Goal: Transaction & Acquisition: Purchase product/service

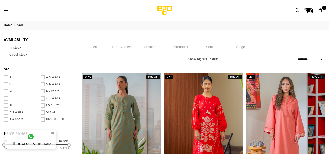
select select "******"
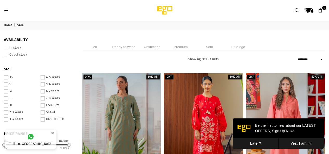
click at [6, 11] on icon at bounding box center [6, 10] width 5 height 5
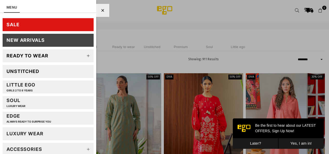
click at [33, 72] on div "Unstitched" at bounding box center [23, 71] width 33 height 6
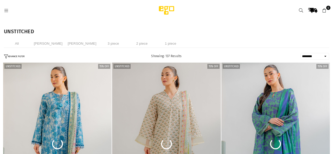
select select "******"
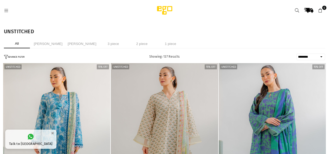
click at [131, 45] on li "2 piece" at bounding box center [142, 43] width 26 height 9
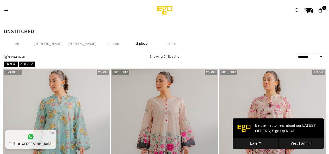
click at [20, 56] on button "ADVANCE FILTER" at bounding box center [14, 57] width 21 height 4
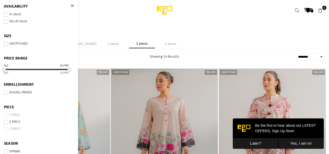
click at [8, 13] on span at bounding box center [6, 14] width 4 height 4
click at [71, 8] on icon at bounding box center [72, 6] width 3 height 4
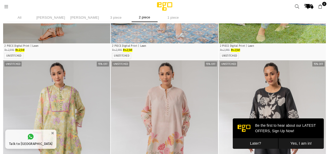
scroll to position [345, 0]
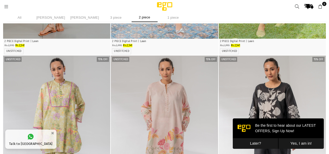
click at [174, 84] on img "1 / 3" at bounding box center [164, 136] width 107 height 161
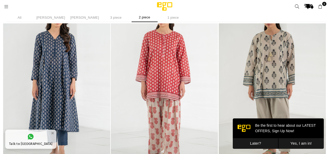
scroll to position [754, 0]
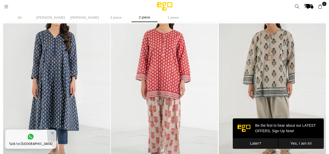
click at [278, 77] on img "1 / 4" at bounding box center [272, 83] width 107 height 161
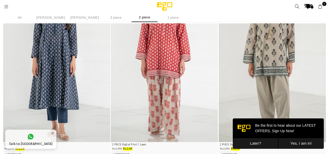
scroll to position [772, 0]
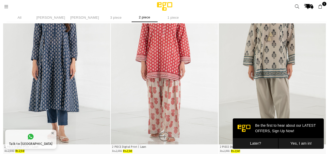
click at [188, 90] on img "1 / 4" at bounding box center [164, 64] width 107 height 161
click at [61, 41] on img "1 / 4" at bounding box center [56, 64] width 107 height 161
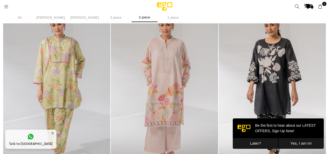
scroll to position [389, 0]
click at [180, 122] on img "1 / 3" at bounding box center [164, 91] width 107 height 161
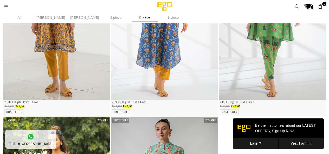
scroll to position [993, 0]
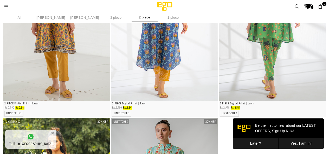
click at [138, 80] on img "1 / 4" at bounding box center [164, 20] width 107 height 161
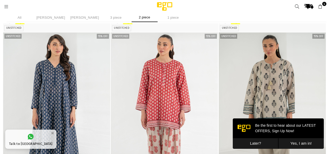
scroll to position [4, 0]
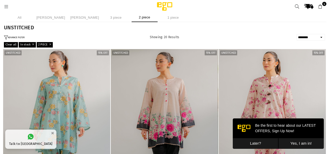
click at [323, 6] on icon at bounding box center [320, 6] width 5 height 5
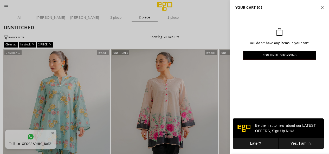
click at [322, 7] on icon "Close" at bounding box center [322, 8] width 3 height 4
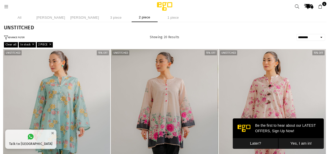
click at [321, 7] on icon at bounding box center [320, 6] width 5 height 5
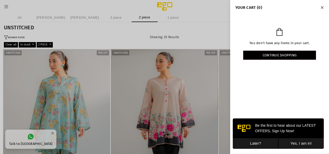
click at [250, 144] on button "Later?" at bounding box center [256, 143] width 46 height 11
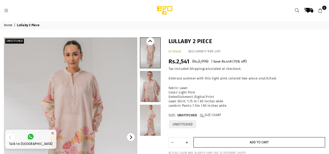
click at [200, 145] on button "Add to cart" at bounding box center [260, 142] width 132 height 10
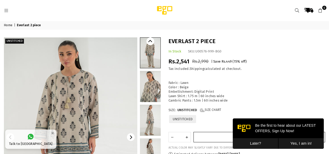
click at [210, 136] on button "Add to cart" at bounding box center [260, 137] width 132 height 10
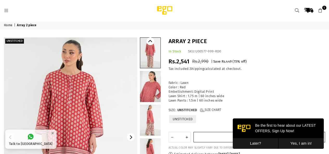
click at [227, 138] on button "Add to cart" at bounding box center [260, 137] width 132 height 10
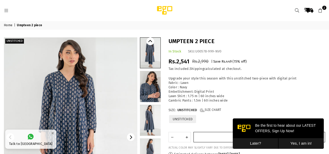
click at [206, 137] on button "Add to cart" at bounding box center [260, 137] width 132 height 10
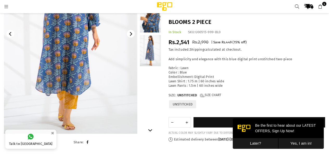
scroll to position [97, 0]
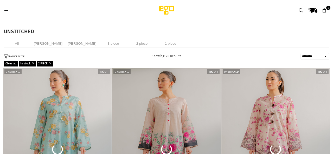
select select "******"
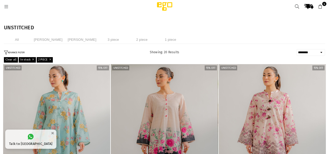
click at [322, 6] on icon at bounding box center [320, 6] width 5 height 5
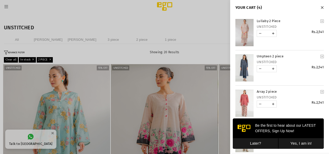
click at [261, 147] on button "Later?" at bounding box center [256, 143] width 46 height 11
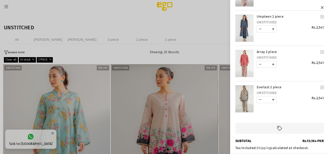
scroll to position [71, 0]
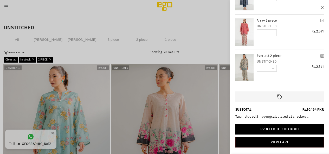
click at [251, 129] on button "Proceed to Checkout" at bounding box center [280, 129] width 88 height 10
